Goal: Navigation & Orientation: Find specific page/section

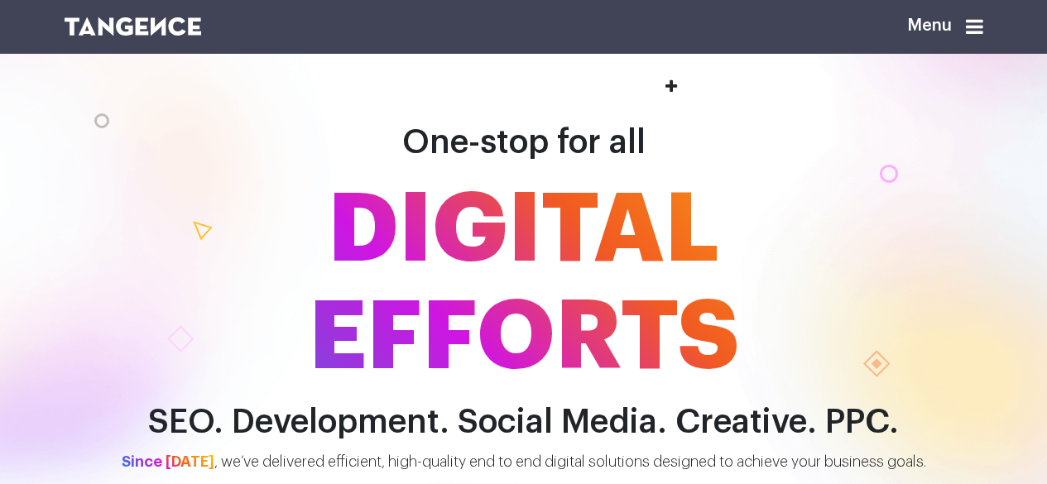
drag, startPoint x: 0, startPoint y: 0, endPoint x: 981, endPoint y: 28, distance: 981.1
click at [981, 28] on icon at bounding box center [974, 27] width 17 height 20
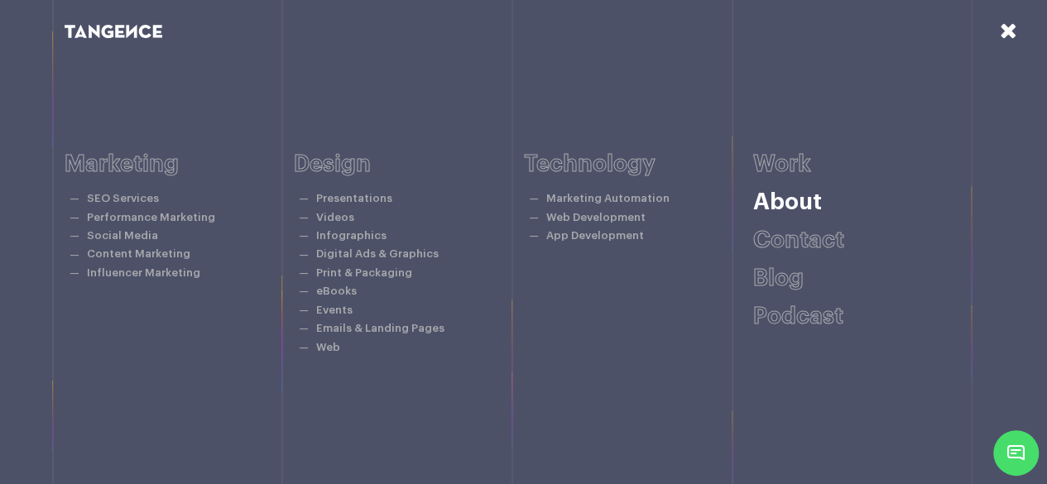
click at [790, 201] on link "About" at bounding box center [787, 201] width 69 height 23
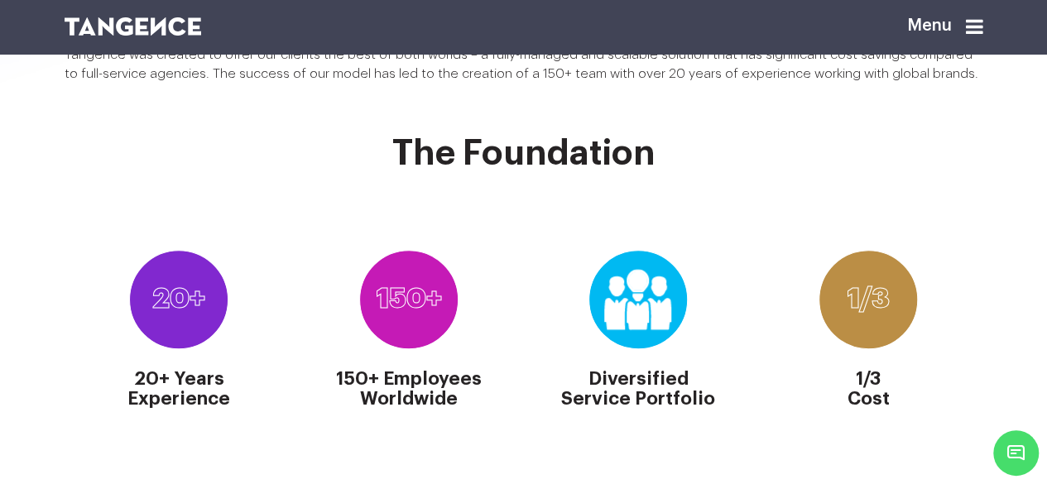
scroll to position [331, 0]
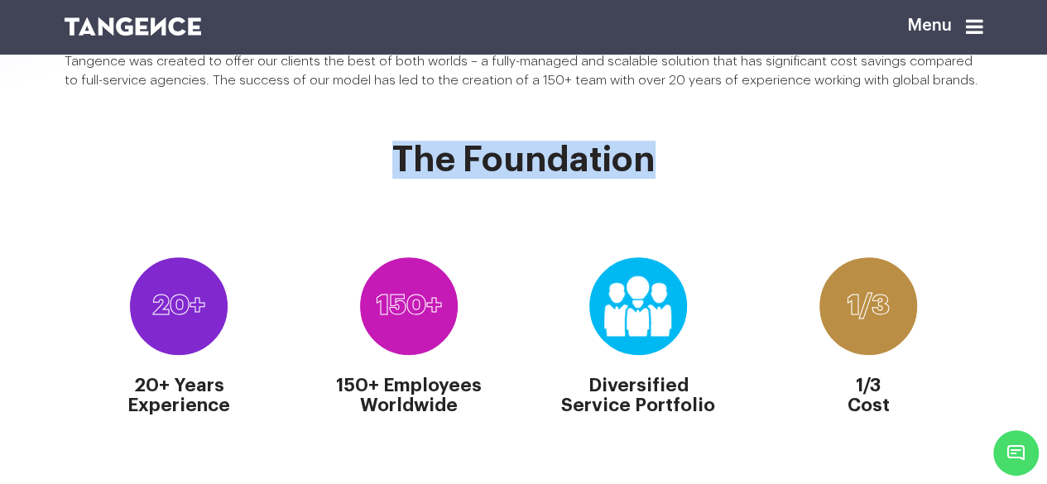
drag, startPoint x: 381, startPoint y: 208, endPoint x: 855, endPoint y: 191, distance: 474.5
click at [855, 179] on h2 "The Foundation" at bounding box center [524, 160] width 919 height 38
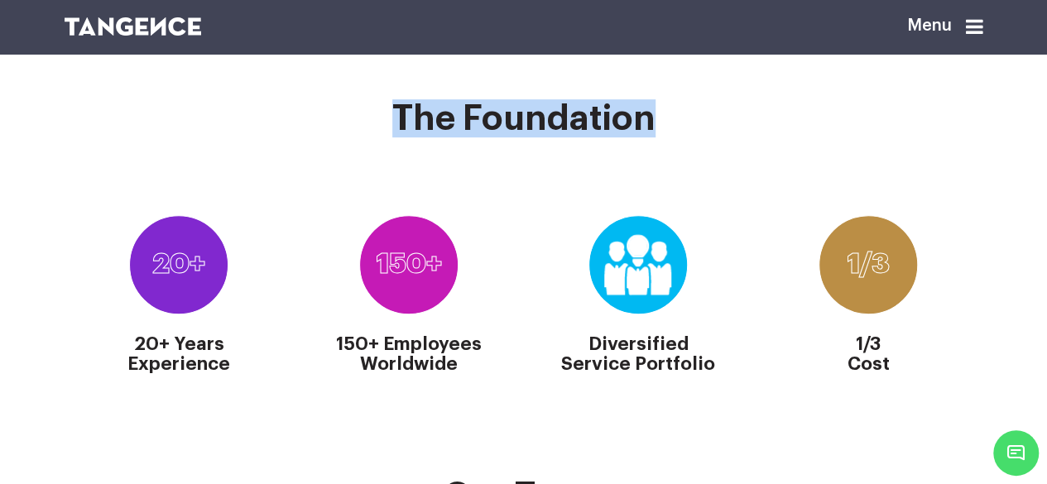
scroll to position [466, 0]
